Goal: Task Accomplishment & Management: Manage account settings

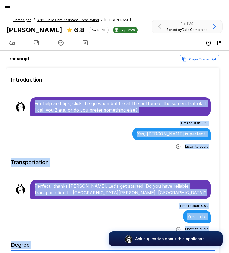
click at [7, 9] on icon "button" at bounding box center [7, 7] width 5 height 3
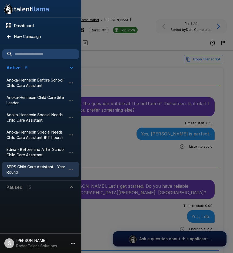
click at [122, 79] on div at bounding box center [116, 126] width 233 height 253
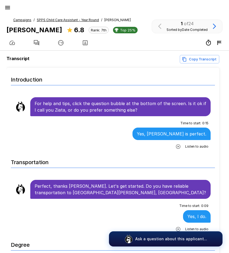
click at [54, 218] on div "Time to start : 0 : 09 Yes, I do. Listen to audio" at bounding box center [113, 217] width 196 height 32
click at [6, 8] on icon "button" at bounding box center [7, 7] width 5 height 3
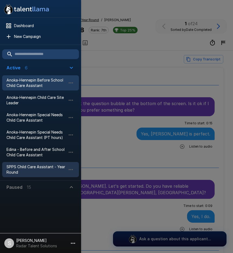
click at [24, 81] on span "Anoka-Hennepin Before School Child Care Assistant" at bounding box center [36, 82] width 60 height 11
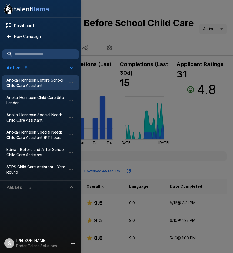
click at [141, 51] on div at bounding box center [116, 126] width 233 height 253
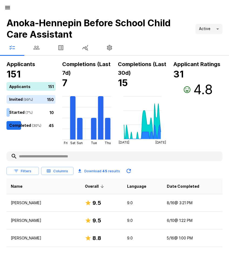
click at [41, 51] on button "button" at bounding box center [36, 47] width 24 height 15
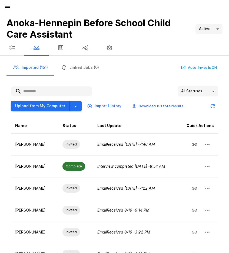
click at [10, 7] on icon "button" at bounding box center [7, 7] width 6 height 6
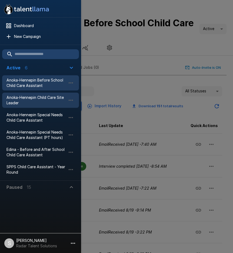
click at [22, 99] on span "Anoka-Hennepin Child Care Site Leader" at bounding box center [36, 100] width 60 height 11
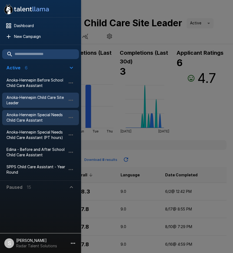
click at [29, 117] on span "Anoka-Hennepin Special Needs Child Care Assistant" at bounding box center [36, 117] width 60 height 11
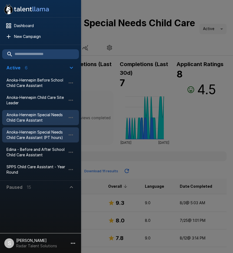
click at [25, 134] on span "Anoka-Hennepin Special Needs Child Care Assistant (PT hours)" at bounding box center [36, 134] width 60 height 11
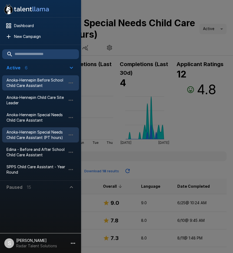
click at [23, 84] on span "Anoka-Hennepin Before School Child Care Assistant" at bounding box center [36, 82] width 60 height 11
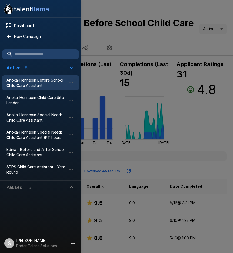
click at [192, 169] on div at bounding box center [116, 126] width 233 height 253
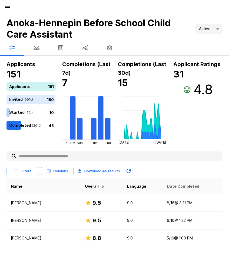
click at [175, 186] on span "Date Completed" at bounding box center [183, 186] width 32 height 6
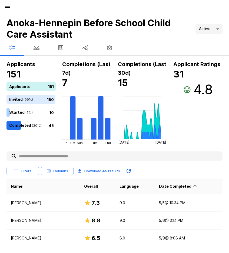
click at [175, 186] on span "Date Completed" at bounding box center [179, 186] width 40 height 6
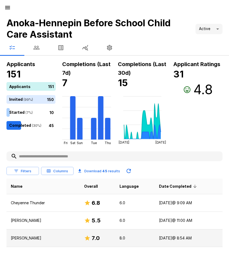
click at [35, 238] on p "[PERSON_NAME]" at bounding box center [43, 237] width 65 height 5
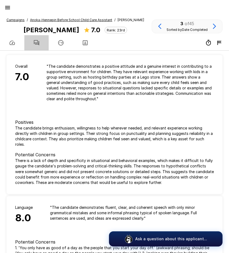
click at [37, 43] on icon "button" at bounding box center [36, 43] width 6 height 6
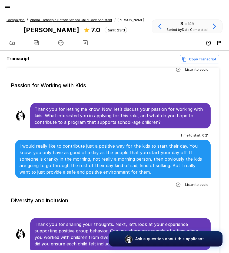
scroll to position [271, 0]
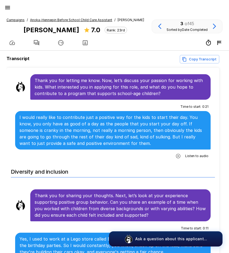
click at [176, 154] on icon "button" at bounding box center [178, 155] width 5 height 5
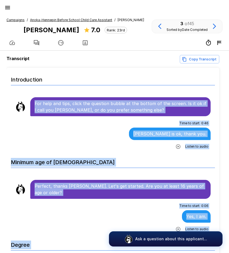
scroll to position [8, 0]
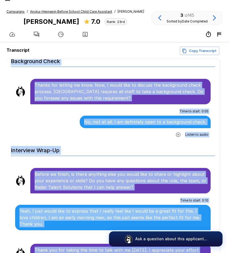
scroll to position [34, 0]
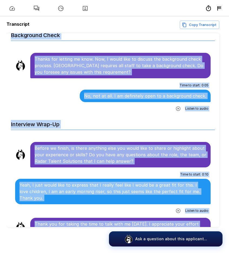
drag, startPoint x: 35, startPoint y: 104, endPoint x: 185, endPoint y: 222, distance: 191.5
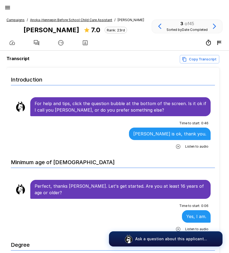
click at [66, 21] on u "Anoka-Hennepin Before School Child Care Assistant" at bounding box center [71, 20] width 82 height 4
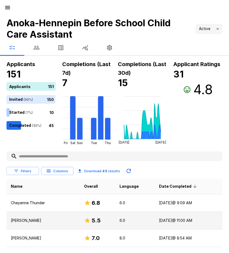
click at [34, 220] on p "[PERSON_NAME]" at bounding box center [43, 220] width 65 height 5
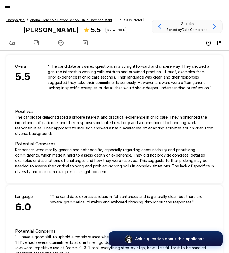
click at [37, 42] on icon "button" at bounding box center [36, 42] width 5 height 5
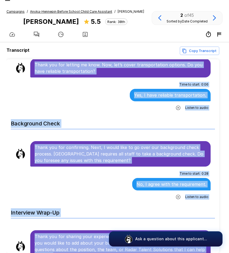
scroll to position [34, 0]
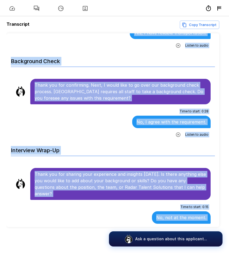
drag, startPoint x: 35, startPoint y: 103, endPoint x: 201, endPoint y: 219, distance: 201.9
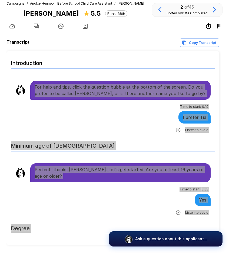
scroll to position [7, 0]
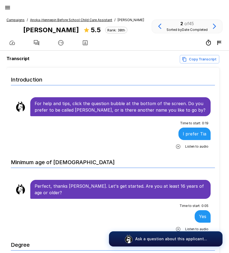
click at [66, 21] on u "Anoka-Hennepin Before School Child Care Assistant" at bounding box center [71, 20] width 82 height 4
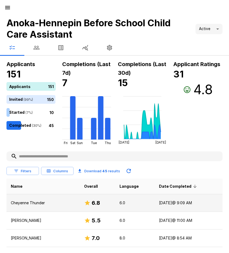
click at [33, 201] on p "Cheyenne Thunder" at bounding box center [43, 202] width 65 height 5
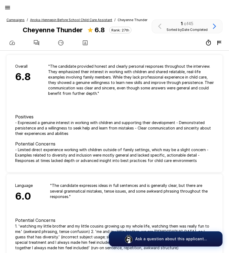
drag, startPoint x: 39, startPoint y: 43, endPoint x: 50, endPoint y: 50, distance: 12.6
click at [39, 43] on icon "button" at bounding box center [36, 42] width 5 height 5
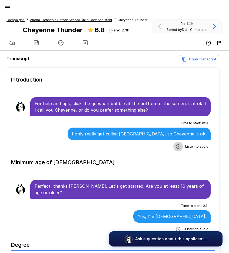
drag, startPoint x: 176, startPoint y: 146, endPoint x: 105, endPoint y: 148, distance: 70.7
click at [176, 146] on icon "button" at bounding box center [178, 146] width 5 height 5
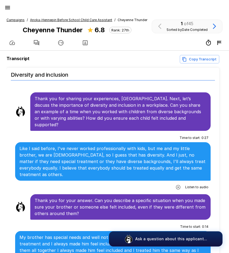
scroll to position [379, 0]
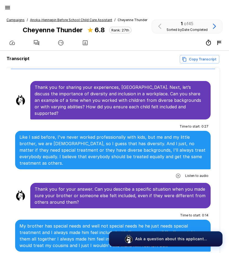
click at [176, 173] on icon "button" at bounding box center [178, 175] width 5 height 5
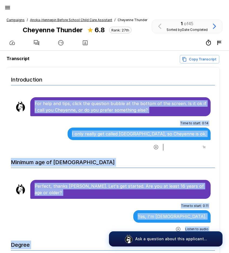
scroll to position [8, 0]
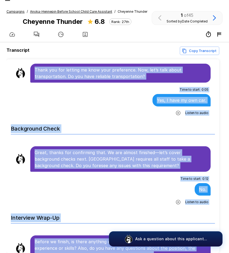
scroll to position [34, 0]
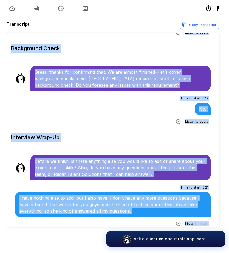
drag, startPoint x: 35, startPoint y: 103, endPoint x: 207, endPoint y: 236, distance: 217.1
click at [207, 236] on div "Transcript Copy Transcript Introduction For help and tips, click the question b…" at bounding box center [114, 134] width 229 height 237
